Goal: Information Seeking & Learning: Learn about a topic

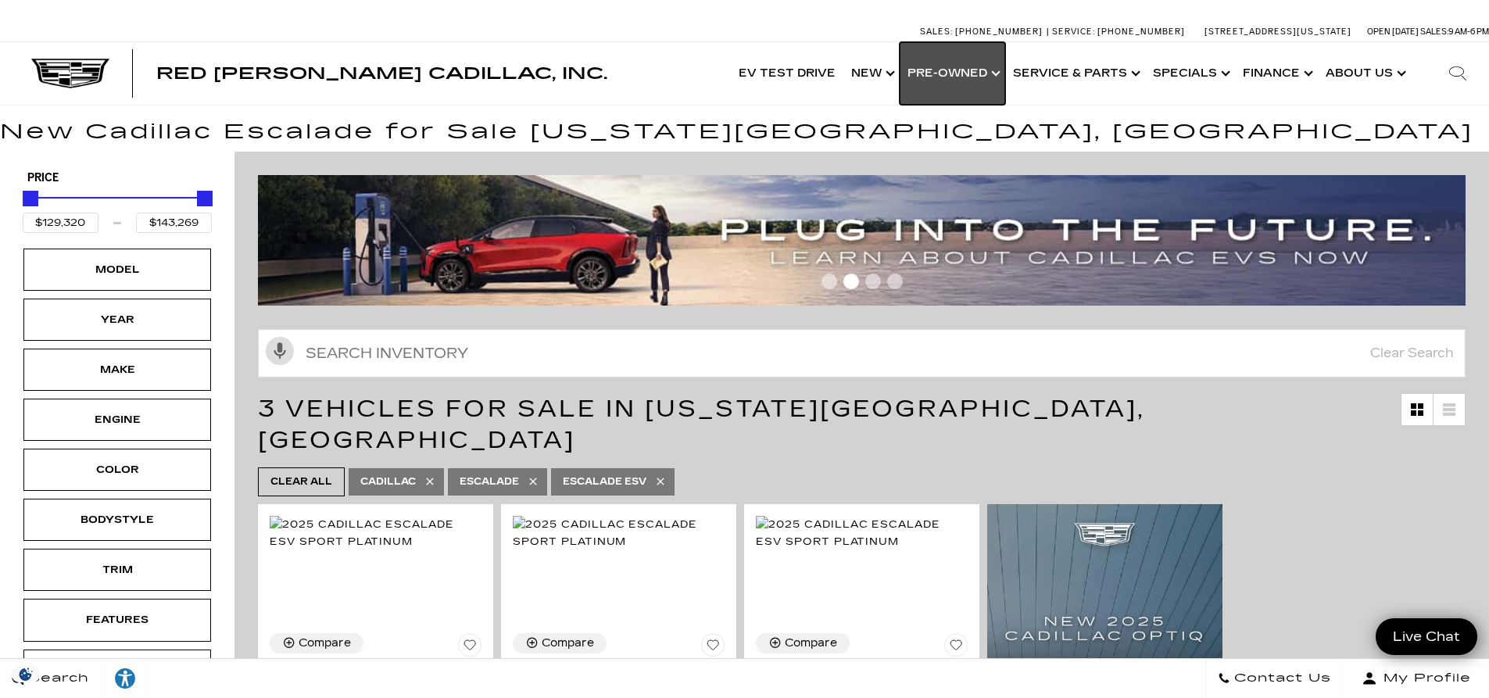
click at [969, 70] on link "Show Pre-Owned" at bounding box center [951, 73] width 105 height 63
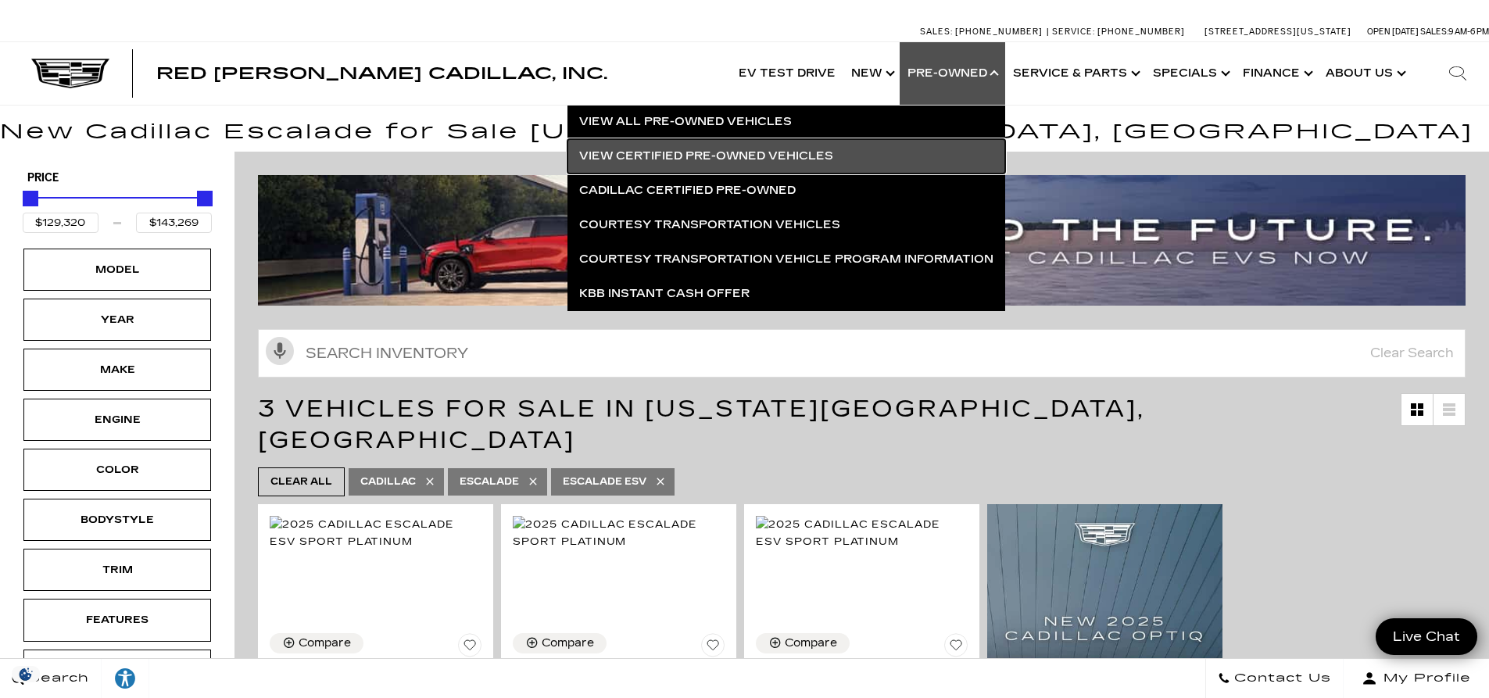
click at [753, 152] on link "View Certified Pre-Owned Vehicles" at bounding box center [786, 156] width 438 height 34
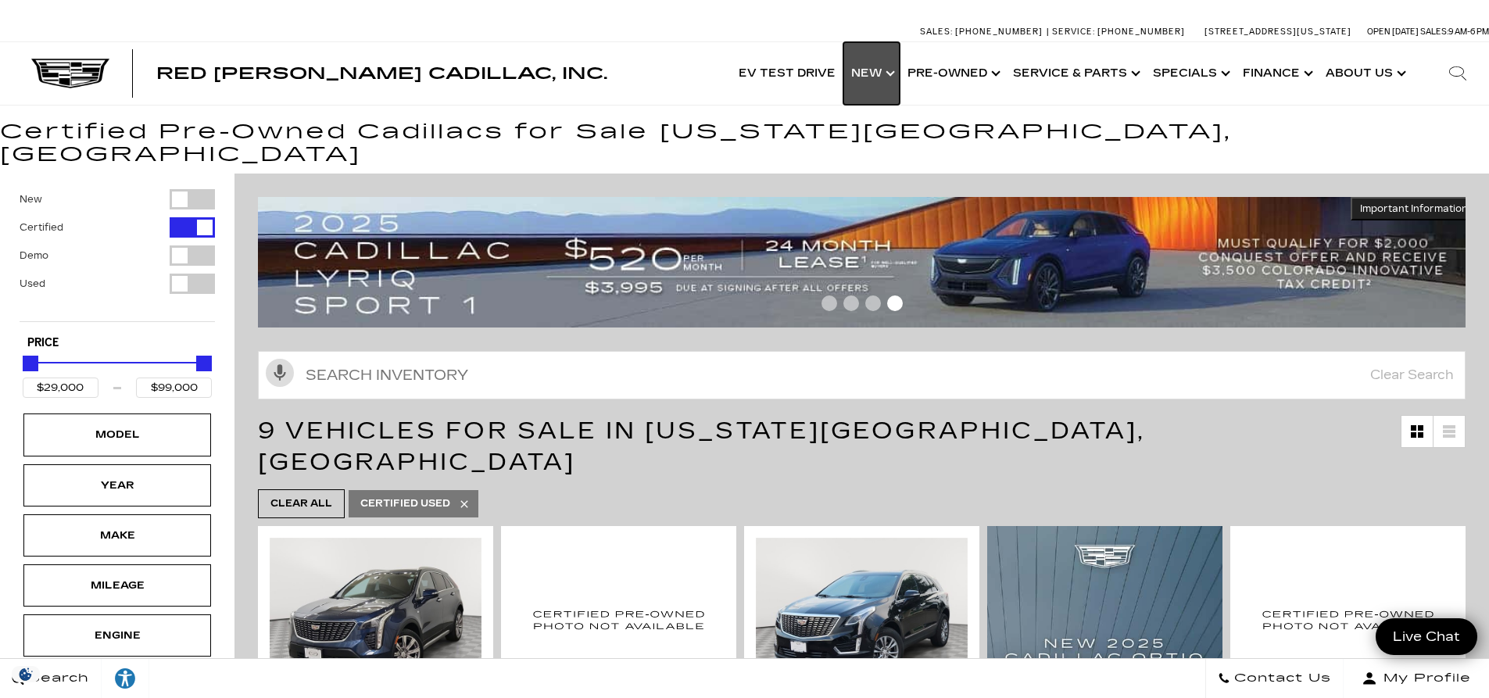
click at [878, 67] on link "Show New" at bounding box center [871, 73] width 56 height 63
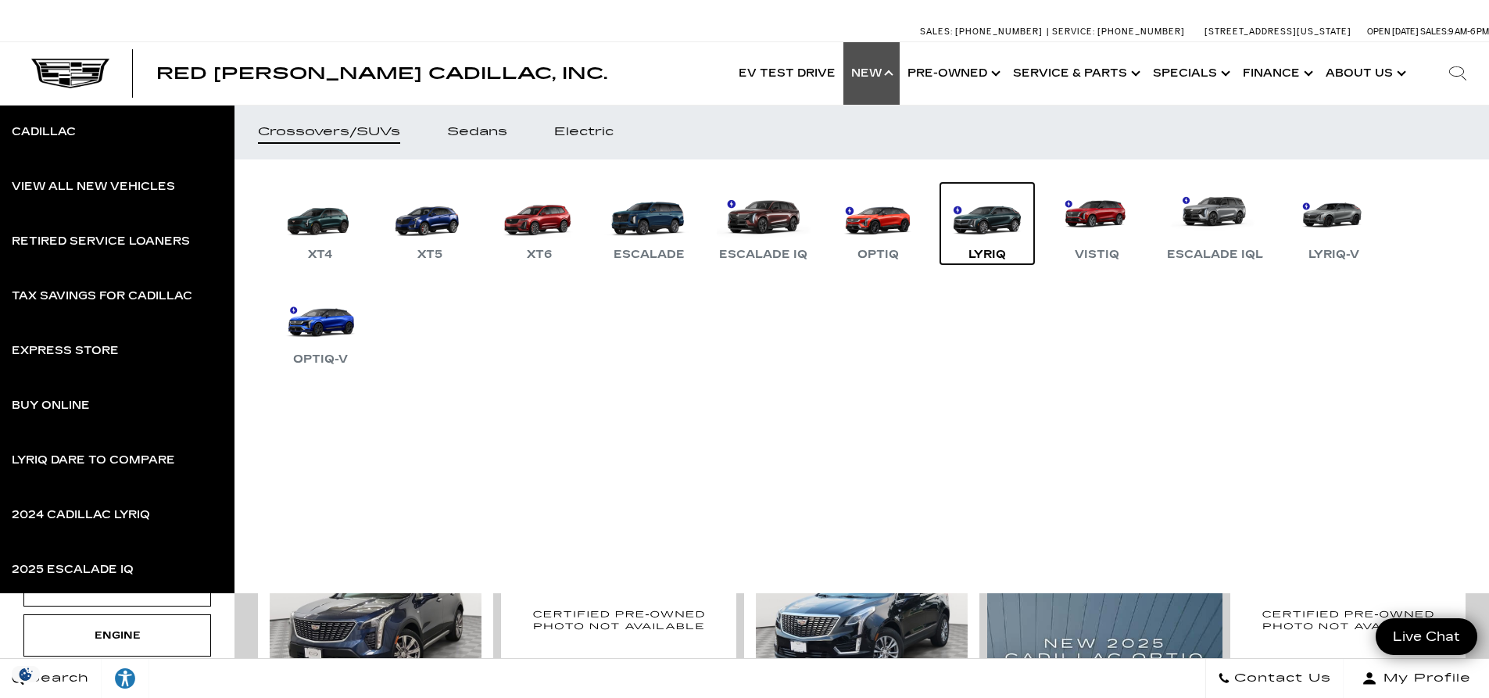
click at [978, 222] on link "LYRIQ" at bounding box center [987, 223] width 94 height 81
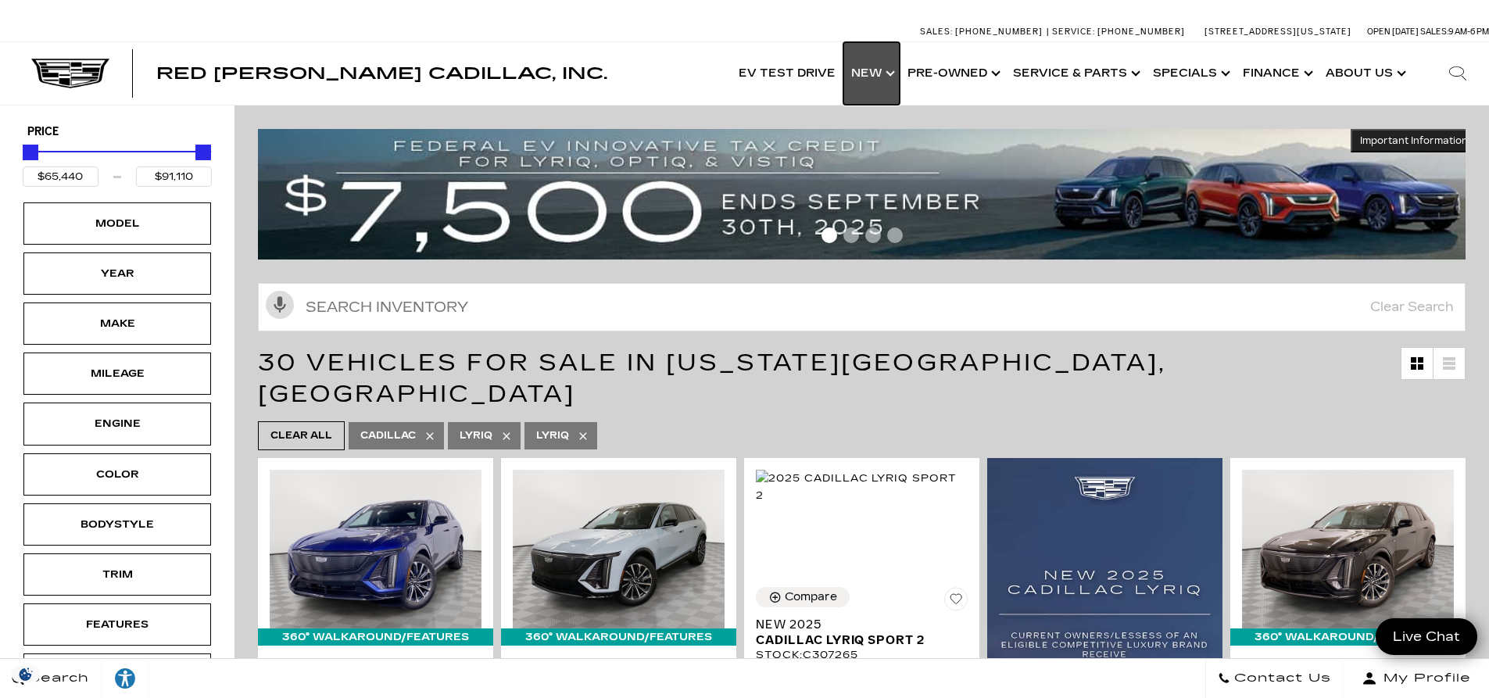
click at [885, 70] on link "Show New" at bounding box center [871, 73] width 56 height 63
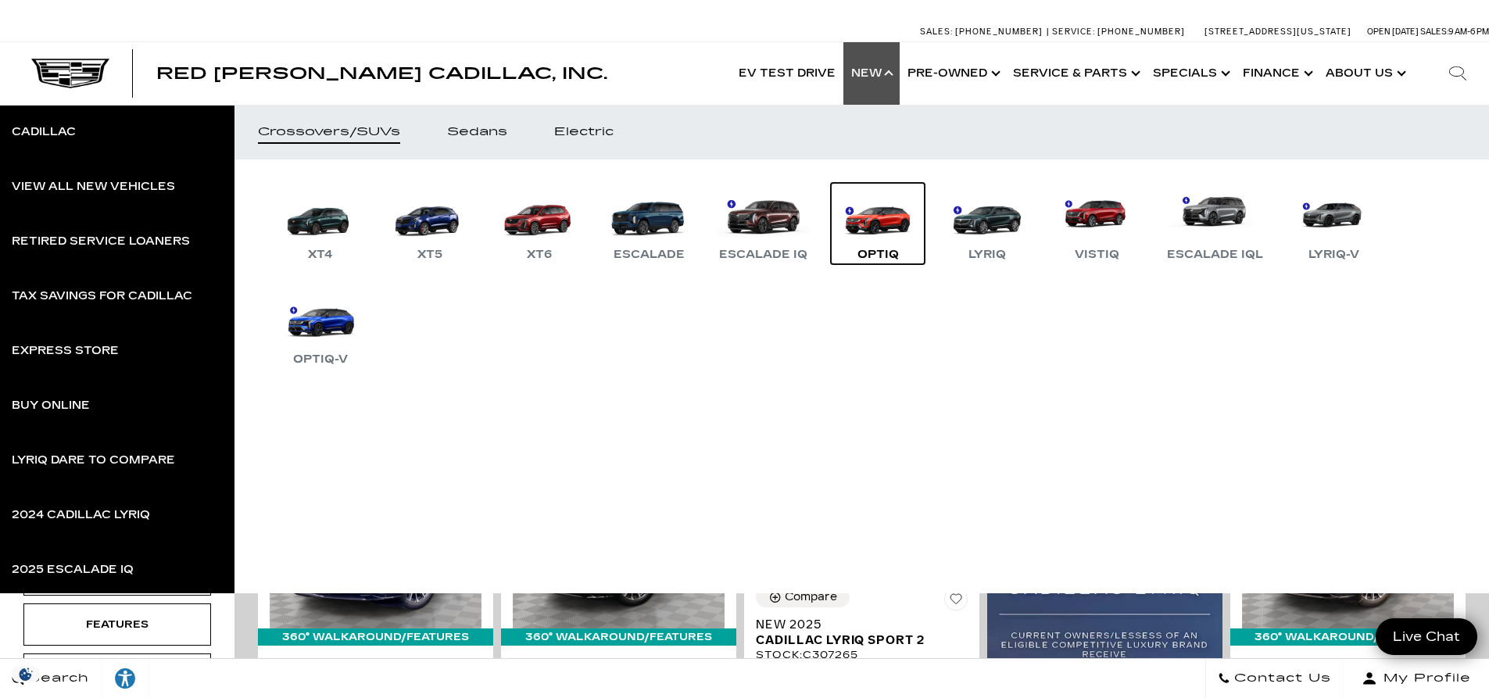
click at [890, 228] on link "OPTIQ" at bounding box center [878, 223] width 94 height 81
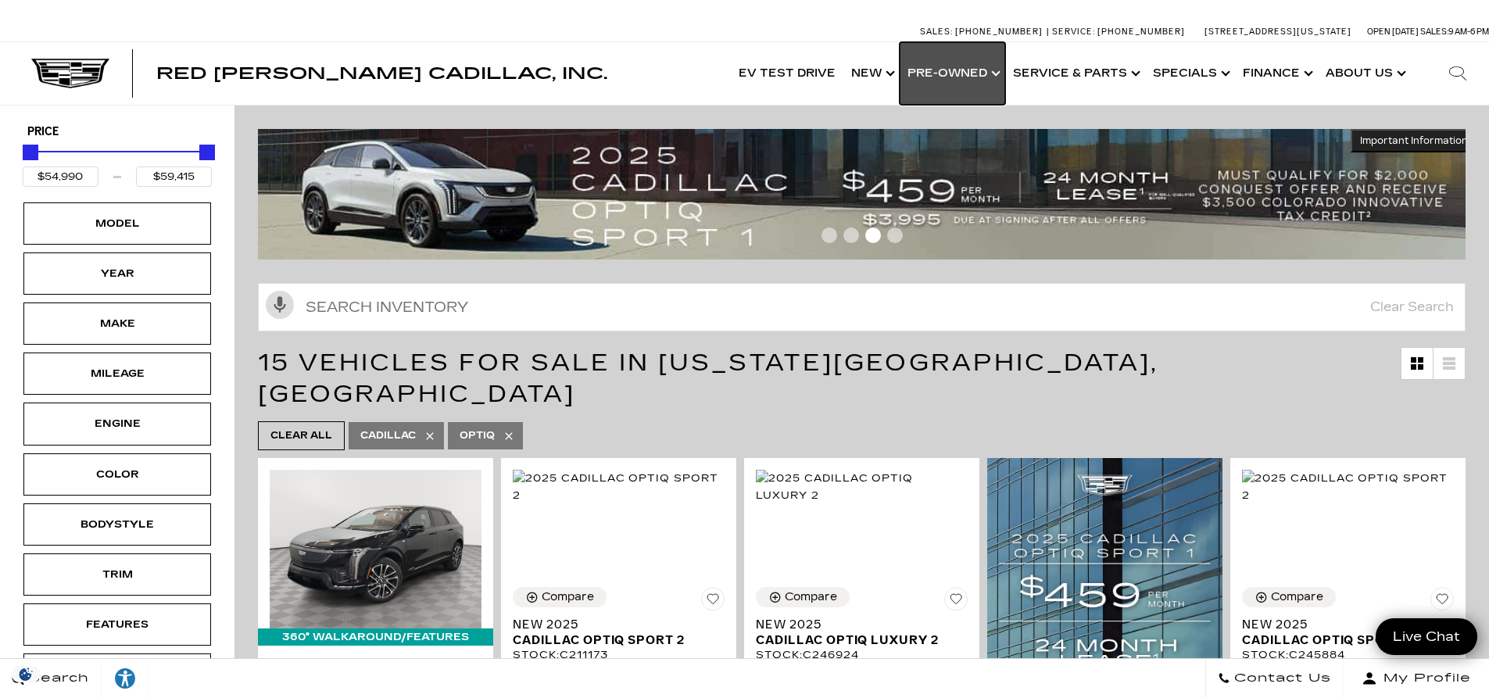
click at [950, 74] on link "Show Pre-Owned" at bounding box center [951, 73] width 105 height 63
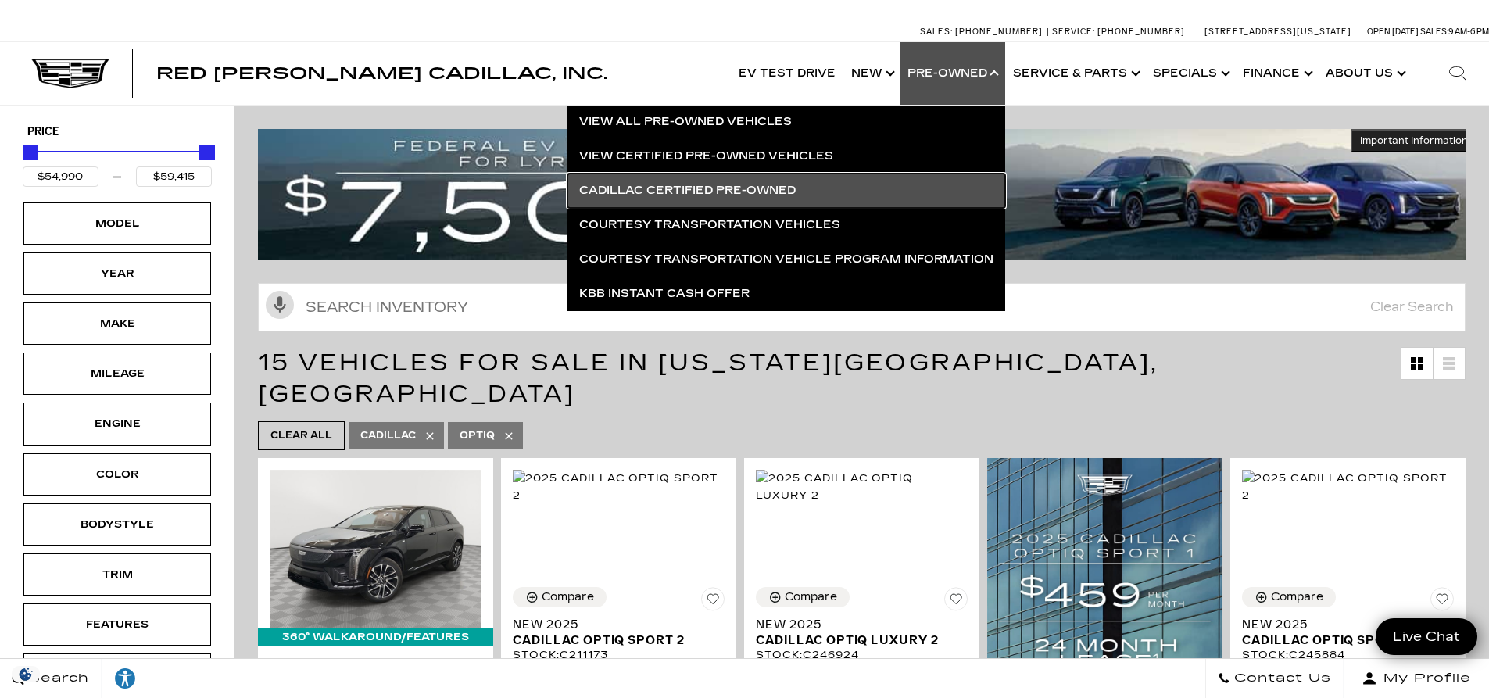
click at [741, 191] on link "Cadillac Certified Pre-Owned" at bounding box center [786, 190] width 438 height 34
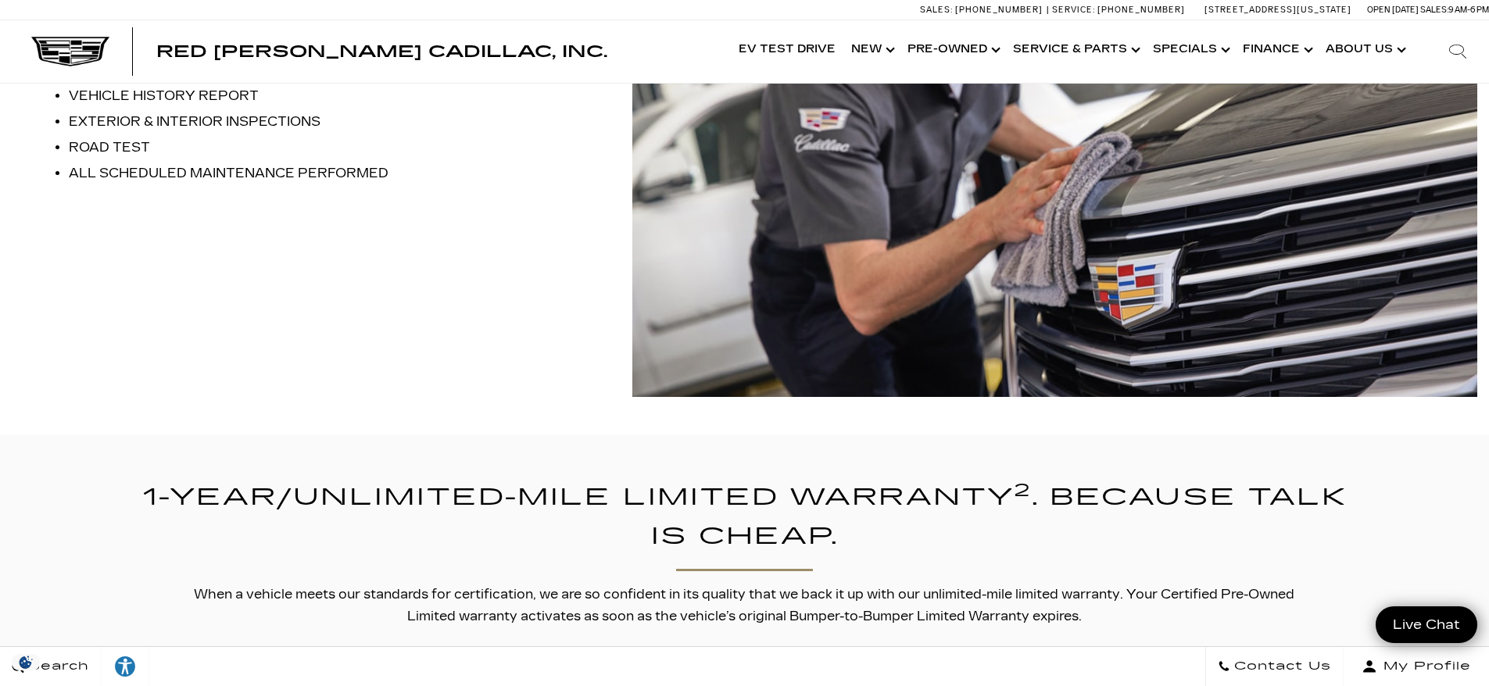
scroll to position [1641, 0]
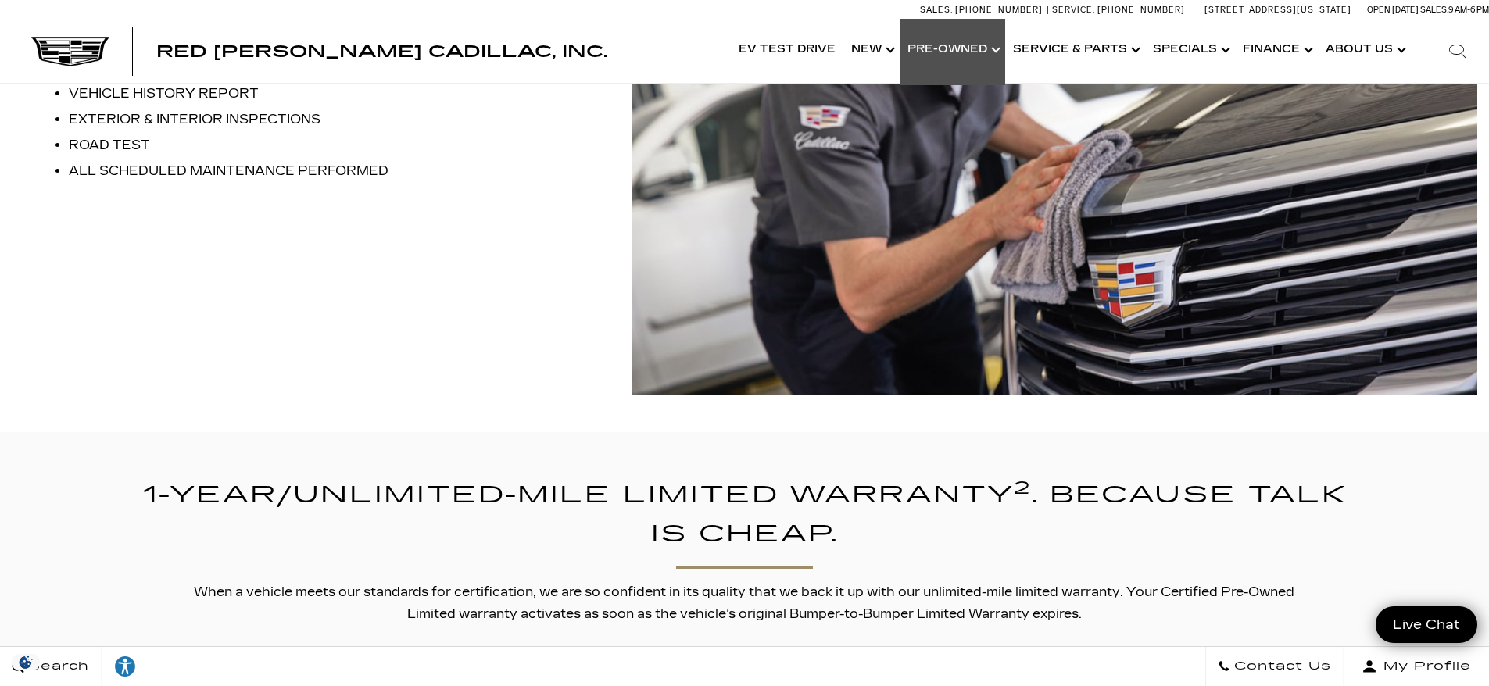
click at [970, 50] on link "Show Pre-Owned" at bounding box center [951, 50] width 105 height 63
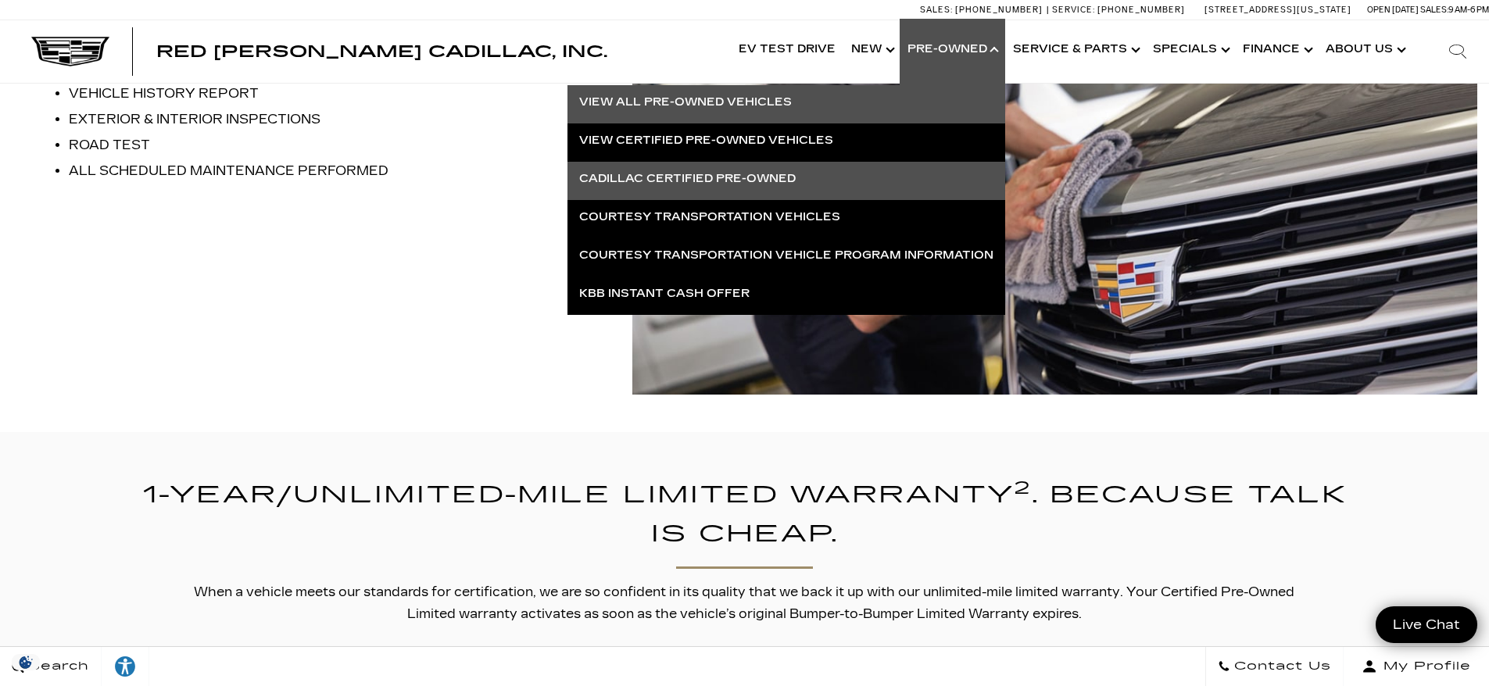
click at [786, 105] on link "View All Pre-Owned Vehicles" at bounding box center [786, 102] width 438 height 34
